Goal: Complete Application Form: Complete application form

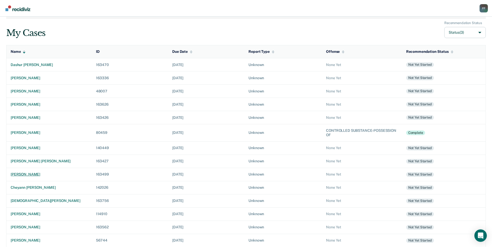
scroll to position [52, 0]
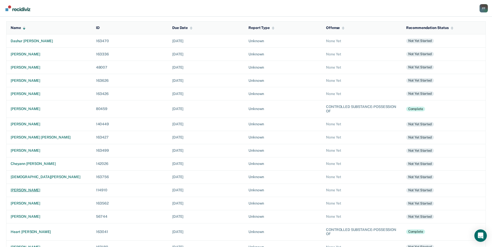
click at [39, 189] on div "[PERSON_NAME]" at bounding box center [49, 190] width 77 height 4
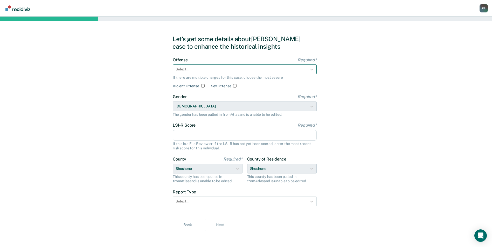
click at [190, 67] on div at bounding box center [239, 69] width 129 height 5
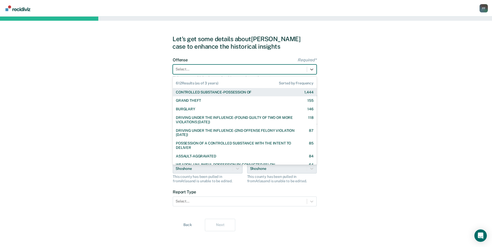
click at [196, 91] on div "CONTROLLED SUBSTANCE-POSSESSION OF" at bounding box center [213, 92] width 75 height 4
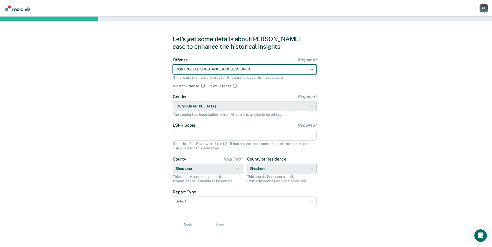
click at [194, 128] on div "LSI-R Score Required* If this is a File Review or if the LSI-R has not yet been…" at bounding box center [245, 136] width 144 height 27
click at [194, 135] on input "LSI-R Score Required*" at bounding box center [245, 135] width 144 height 11
type input "32"
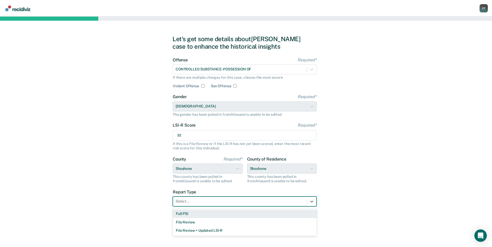
click at [212, 201] on div at bounding box center [239, 201] width 129 height 5
click at [203, 216] on div "Full PSI" at bounding box center [245, 214] width 144 height 9
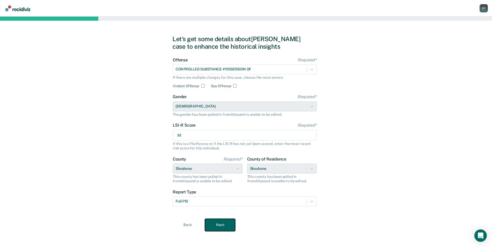
click at [209, 227] on button "Next" at bounding box center [220, 225] width 30 height 12
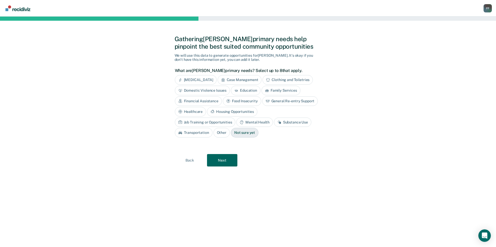
click at [235, 118] on div "Job Training or Opportunities" at bounding box center [205, 123] width 61 height 10
click at [288, 122] on div "Substance Use" at bounding box center [298, 123] width 37 height 10
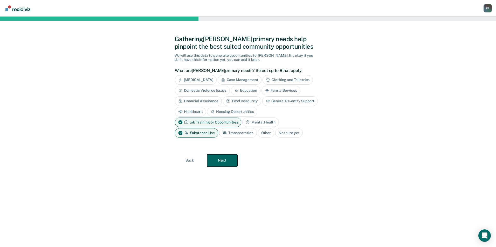
click at [224, 161] on button "Next" at bounding box center [222, 160] width 30 height 12
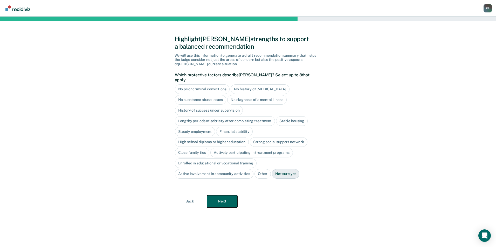
click at [233, 195] on button "Next" at bounding box center [222, 201] width 30 height 12
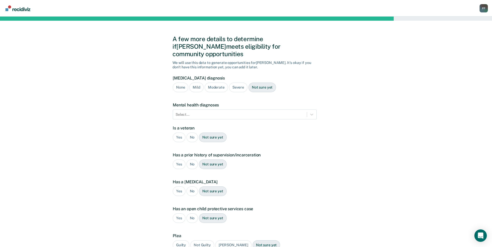
click at [234, 83] on div "Severe" at bounding box center [238, 88] width 18 height 10
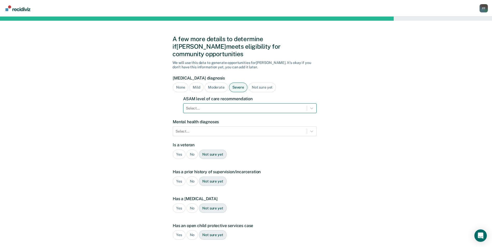
click at [252, 106] on div at bounding box center [245, 108] width 118 height 5
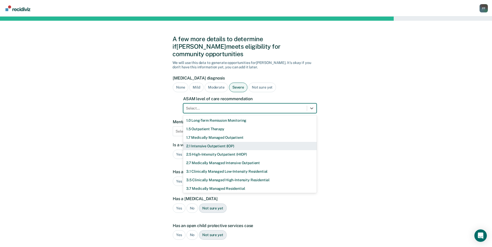
click at [204, 142] on div "2.1 Intensive Outpatient (IOP)" at bounding box center [249, 146] width 133 height 9
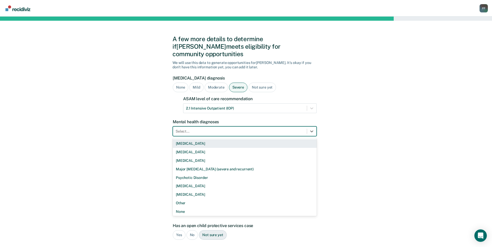
click at [199, 129] on div at bounding box center [239, 131] width 129 height 5
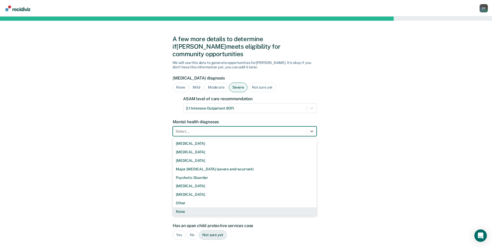
click at [187, 208] on div "None" at bounding box center [245, 212] width 144 height 9
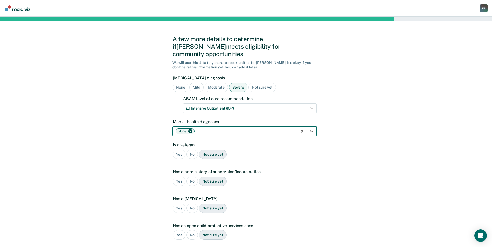
click at [193, 150] on div "No" at bounding box center [192, 155] width 12 height 10
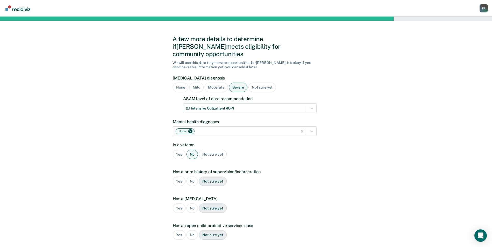
click at [175, 177] on div "Yes" at bounding box center [179, 182] width 13 height 10
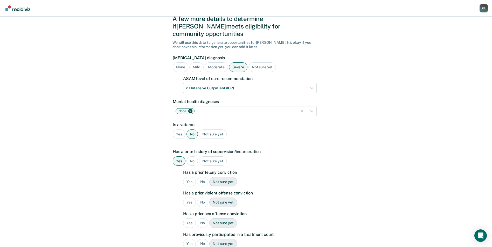
scroll to position [26, 0]
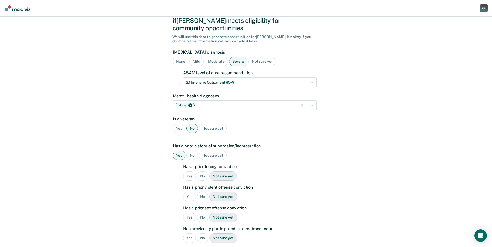
click at [191, 172] on div "Yes" at bounding box center [189, 177] width 13 height 10
click at [191, 192] on div "Yes" at bounding box center [189, 197] width 13 height 10
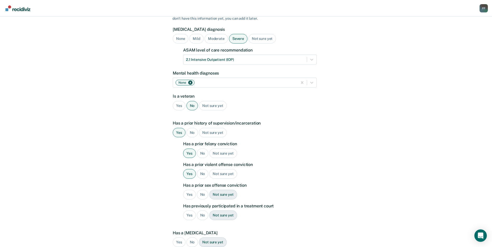
scroll to position [52, 0]
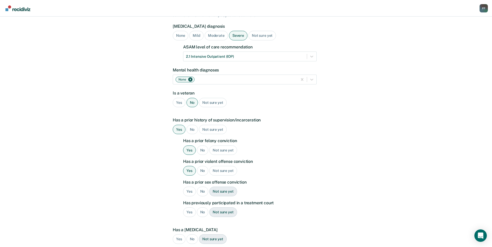
click at [200, 187] on div "No" at bounding box center [203, 192] width 12 height 10
click at [189, 208] on div "Yes" at bounding box center [189, 213] width 13 height 10
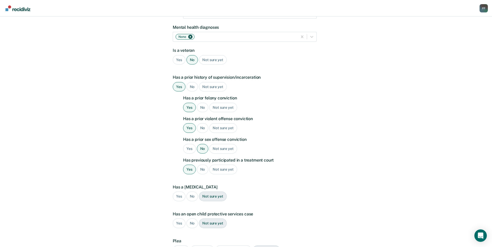
scroll to position [104, 0]
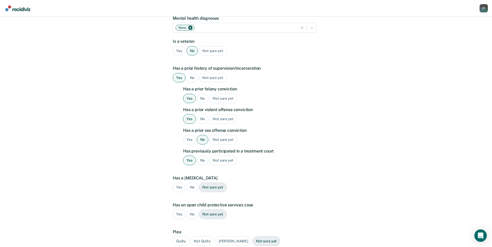
click at [191, 183] on div "No" at bounding box center [192, 188] width 12 height 10
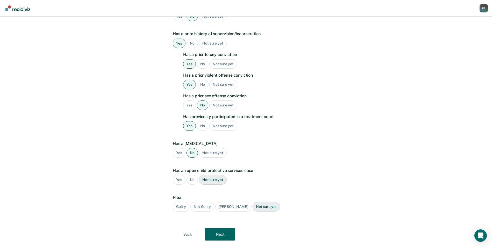
scroll to position [143, 0]
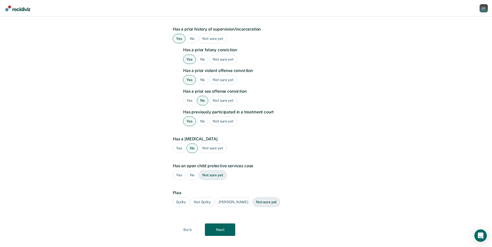
drag, startPoint x: 183, startPoint y: 196, endPoint x: 187, endPoint y: 199, distance: 5.3
click at [183, 198] on div "Guilty" at bounding box center [181, 203] width 17 height 10
click at [221, 224] on button "Next" at bounding box center [220, 230] width 30 height 12
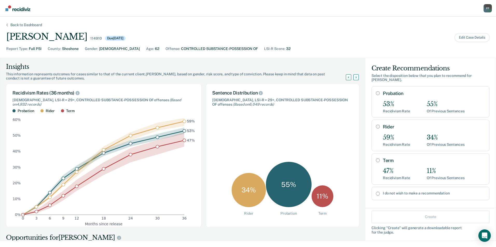
click at [371, 155] on div "Term 47% Recidivism Rate 11% Of Previous Sentences" at bounding box center [430, 168] width 118 height 31
radio input "true"
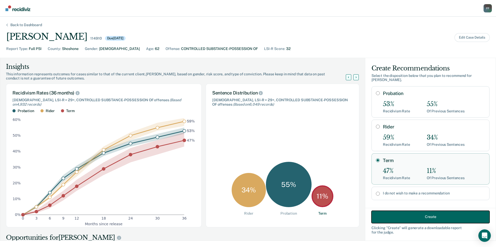
click at [401, 213] on button "Create" at bounding box center [430, 217] width 118 height 12
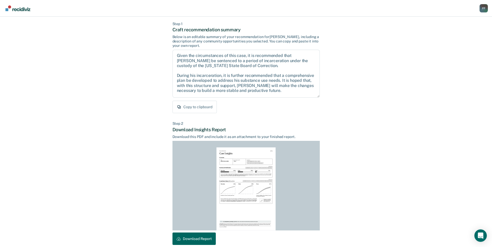
scroll to position [48, 0]
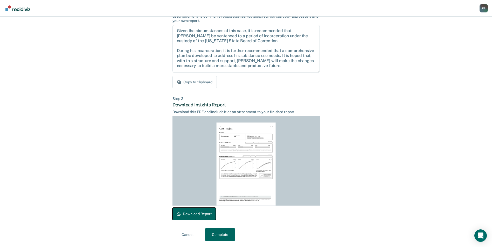
click at [203, 214] on button "Download Report" at bounding box center [193, 214] width 43 height 12
click at [229, 232] on button "Complete" at bounding box center [220, 235] width 30 height 12
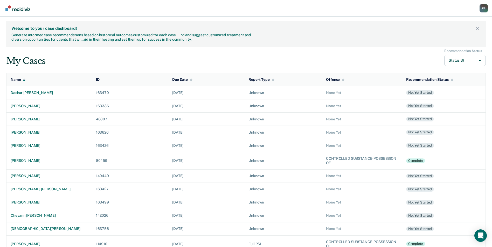
click at [335, 245] on div "CONTROLLED SUBSTANCE-POSSESSION OF" at bounding box center [362, 244] width 72 height 9
